Goal: Task Accomplishment & Management: Manage account settings

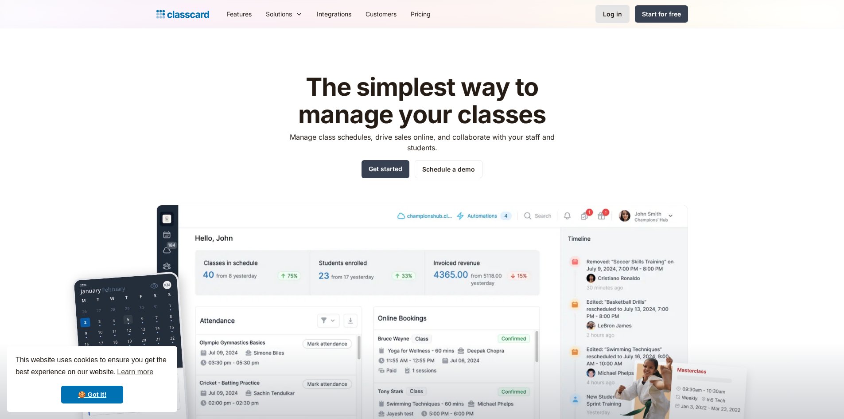
click at [614, 16] on div "Log in" at bounding box center [612, 13] width 19 height 9
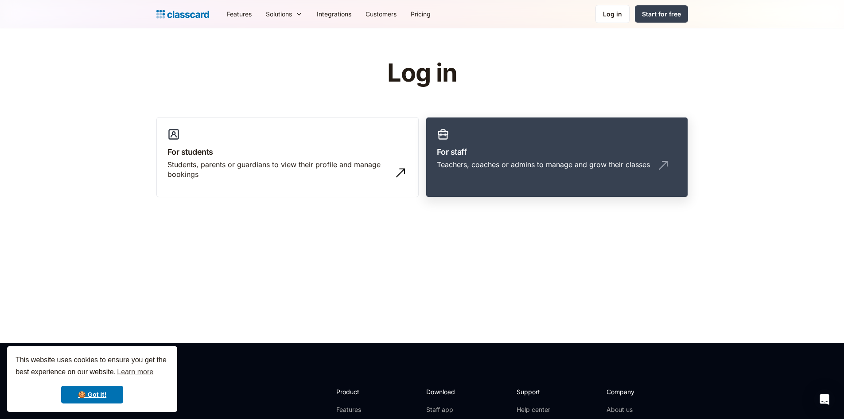
click at [494, 160] on div "Teachers, coaches or admins to manage and grow their classes" at bounding box center [543, 164] width 213 height 10
